Goal: Navigation & Orientation: Find specific page/section

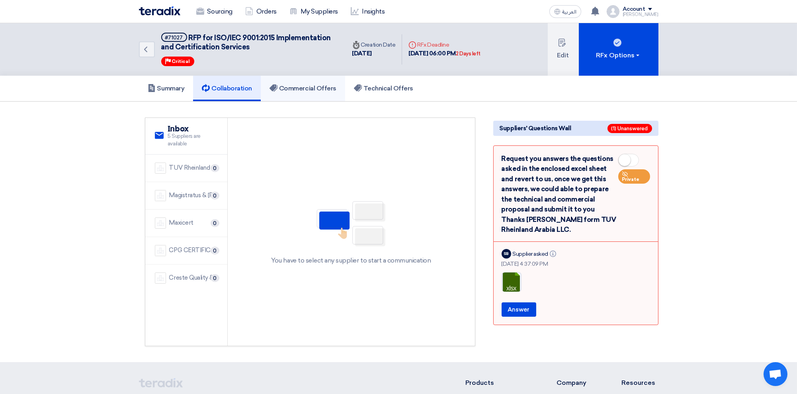
click at [298, 86] on h5 "Commercial Offers" at bounding box center [302, 88] width 67 height 8
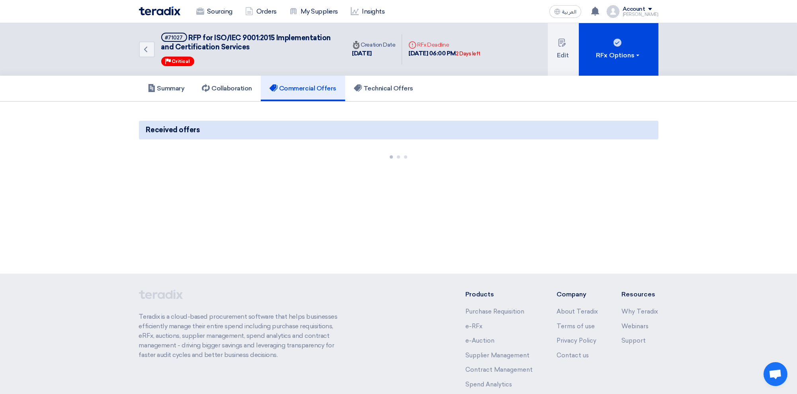
click at [152, 10] on img at bounding box center [159, 10] width 41 height 9
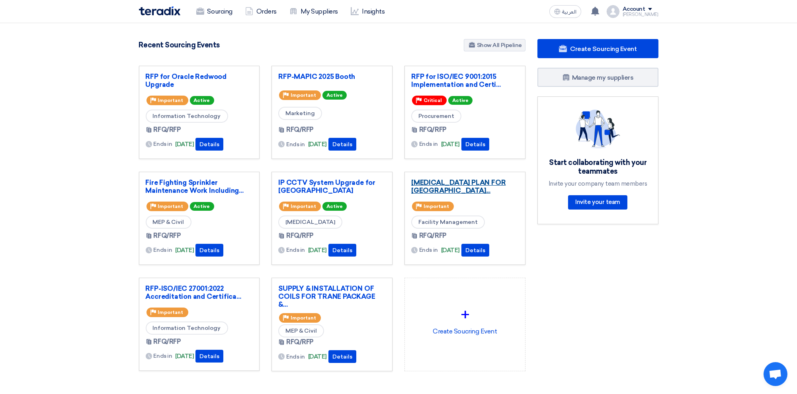
click at [445, 183] on link "[MEDICAL_DATA] PLAN FOR [GEOGRAPHIC_DATA]..." at bounding box center [464, 186] width 107 height 16
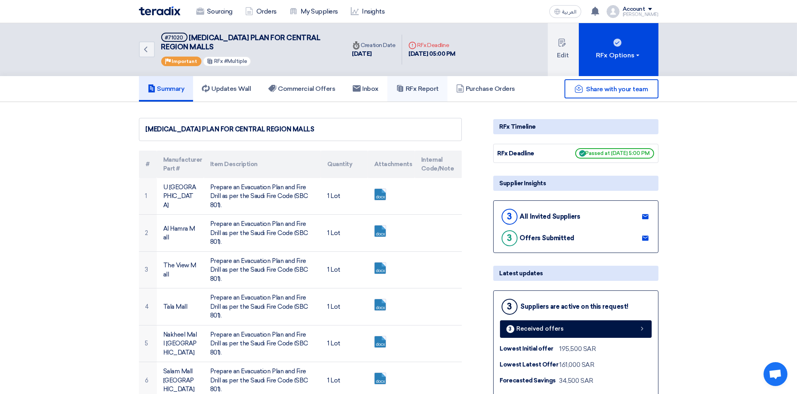
click at [431, 86] on h5 "RFx Report" at bounding box center [417, 89] width 43 height 8
